Goal: Check status

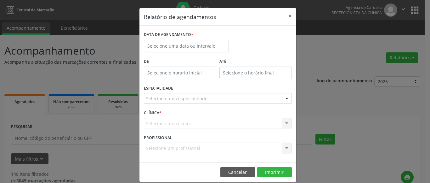
select select "8"
click at [198, 48] on body "Central de Marcação Agencia de [GEOGRAPHIC_DATA] Recepcionista da clínica  Con…" at bounding box center [215, 91] width 430 height 183
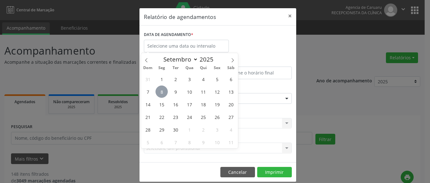
click at [161, 92] on span "8" at bounding box center [162, 91] width 12 height 12
type input "[DATE]"
click at [161, 92] on span "8" at bounding box center [162, 91] width 12 height 12
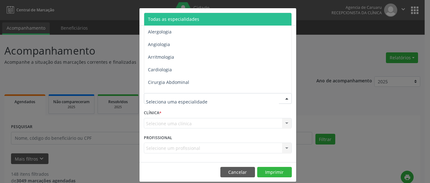
click at [284, 99] on div at bounding box center [286, 98] width 9 height 11
click at [192, 17] on span "Todas as especialidades" at bounding box center [173, 19] width 51 height 6
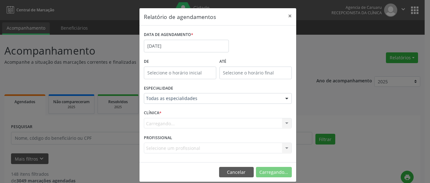
click at [192, 17] on span "Todas as especialidades" at bounding box center [174, 19] width 52 height 6
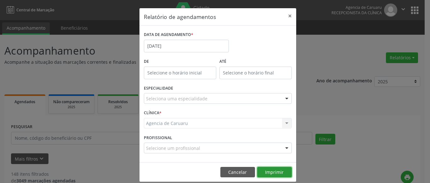
click at [271, 171] on button "Imprimir" at bounding box center [274, 172] width 35 height 11
click at [288, 14] on button "×" at bounding box center [290, 15] width 13 height 15
